Goal: Transaction & Acquisition: Purchase product/service

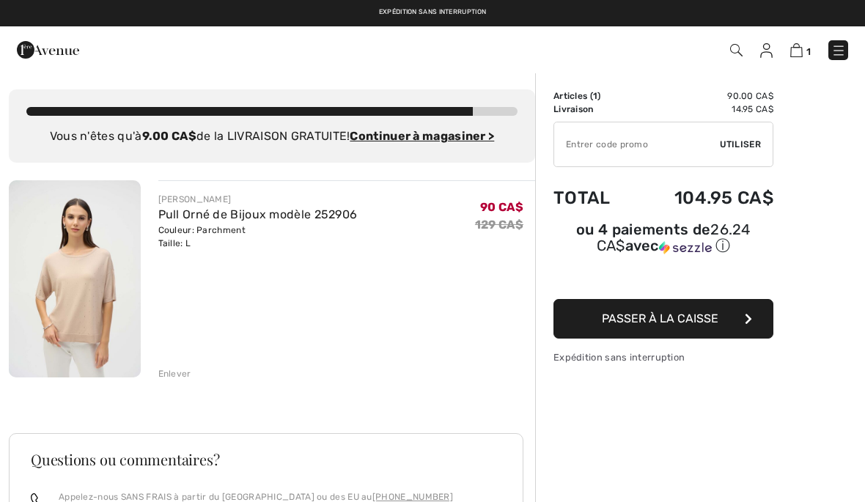
click at [673, 331] on button "Passer à la caisse" at bounding box center [664, 319] width 220 height 40
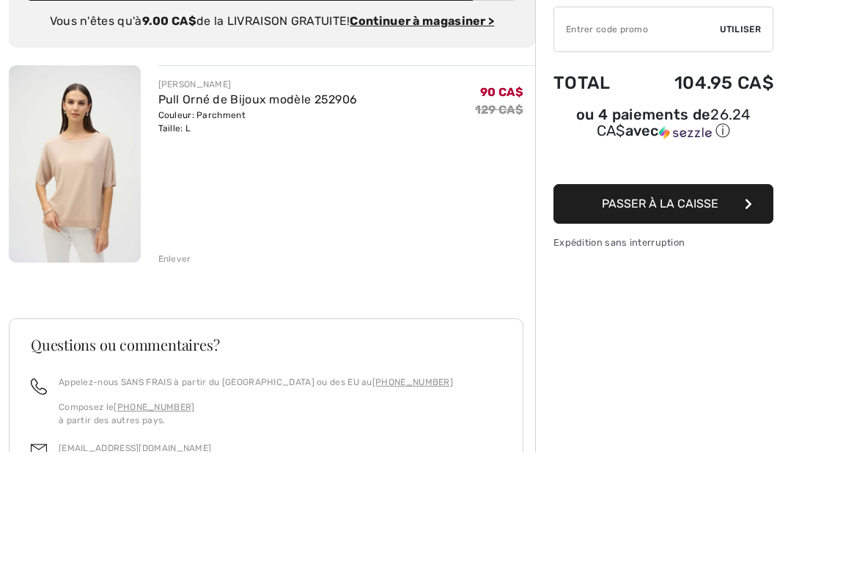
scroll to position [115, 0]
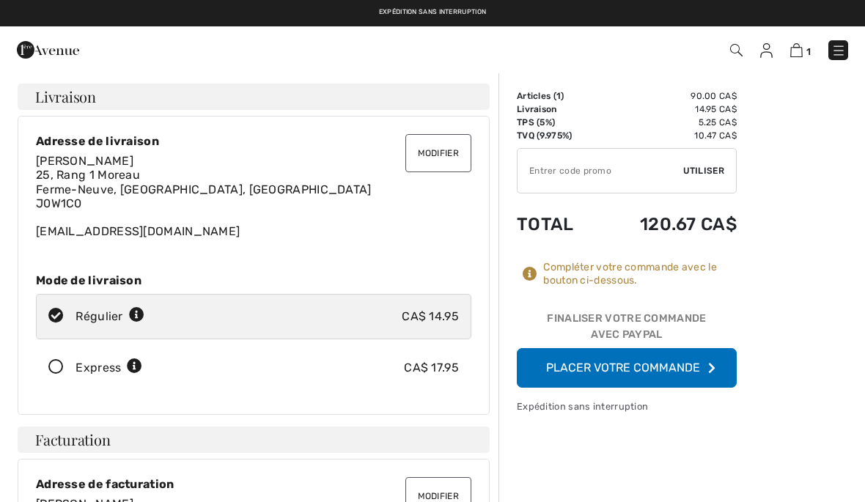
click at [672, 368] on button "Placer votre commande" at bounding box center [627, 368] width 220 height 40
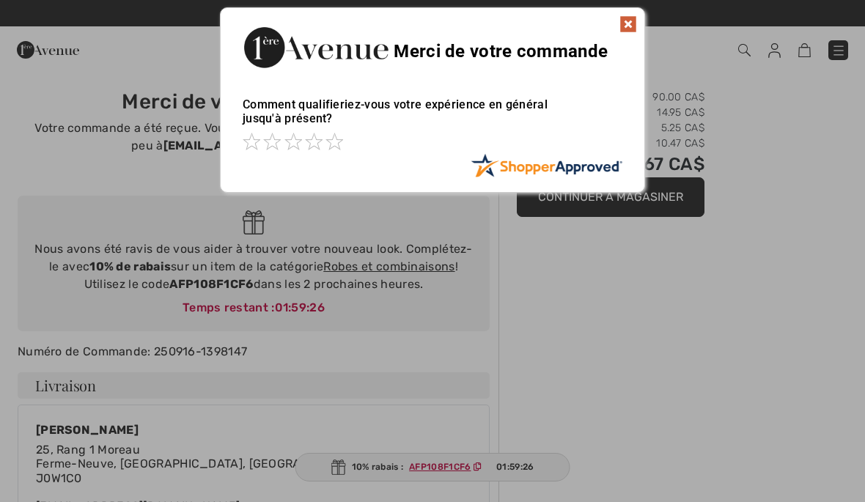
click at [624, 32] on img at bounding box center [629, 24] width 18 height 18
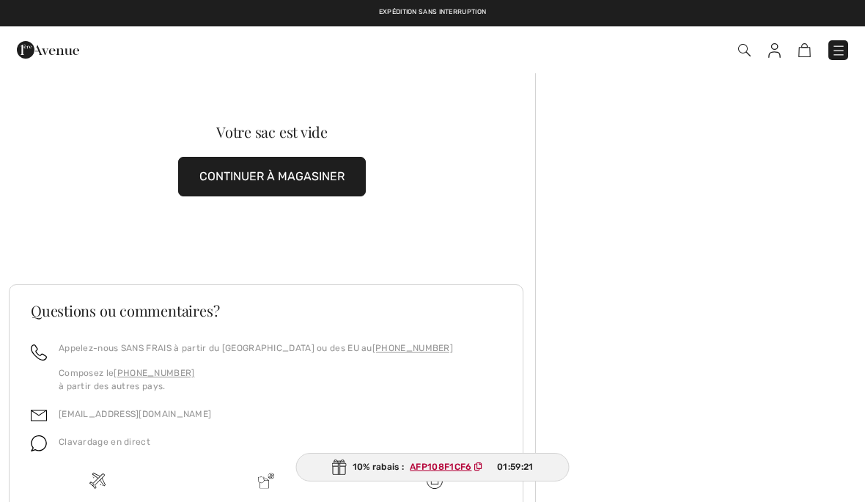
scroll to position [-40, 0]
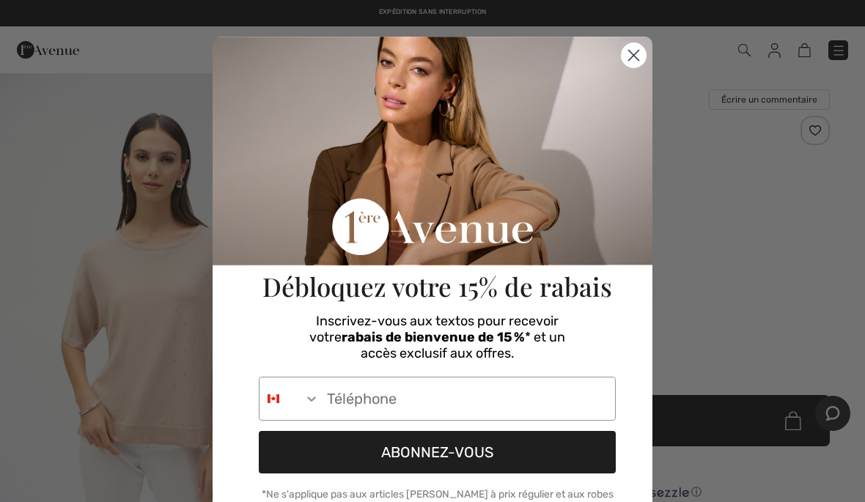
click at [637, 56] on circle "Close dialog" at bounding box center [634, 55] width 24 height 24
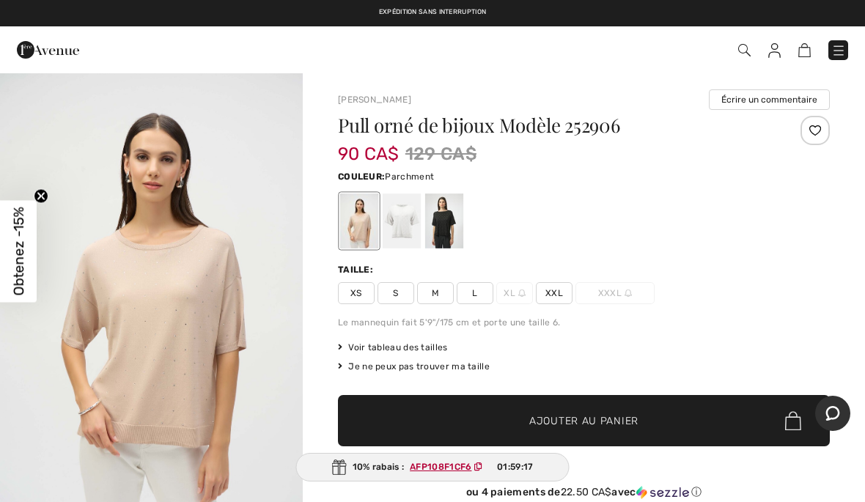
click at [204, 370] on img "1 / 4" at bounding box center [151, 299] width 303 height 454
